Goal: Task Accomplishment & Management: Complete application form

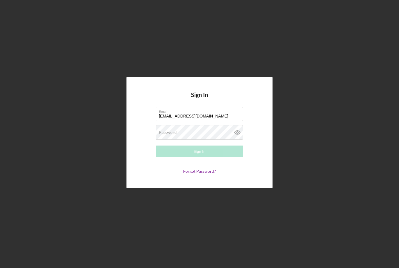
type input "[EMAIL_ADDRESS][DOMAIN_NAME]"
click at [180, 140] on div "Password Required" at bounding box center [200, 132] width 88 height 15
click at [168, 157] on button "Sign In" at bounding box center [200, 151] width 88 height 12
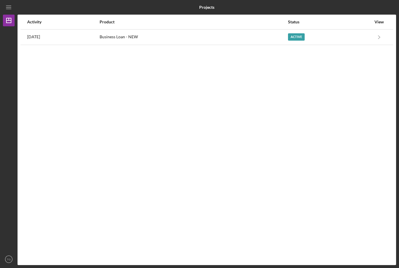
click at [157, 37] on div "Business Loan - NEW" at bounding box center [194, 37] width 188 height 15
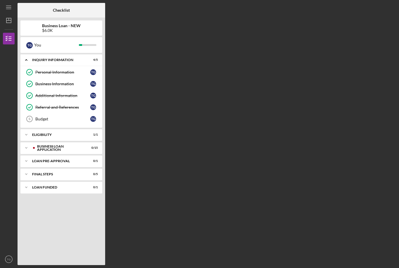
click at [86, 121] on div "Budget" at bounding box center [62, 119] width 55 height 5
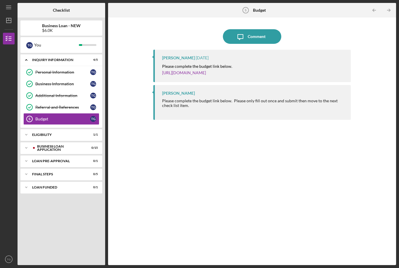
click at [229, 98] on div "Please complete the budget link below. Please only fill out once and submit the…" at bounding box center [253, 102] width 183 height 9
click at [84, 113] on link "Budget 5 Budget T G" at bounding box center [61, 119] width 76 height 12
click at [85, 117] on div "Budget" at bounding box center [62, 119] width 55 height 5
click at [206, 70] on link "[URL][DOMAIN_NAME]" at bounding box center [184, 72] width 44 height 5
click at [46, 113] on link "Budget 5 Budget T G" at bounding box center [61, 119] width 76 height 12
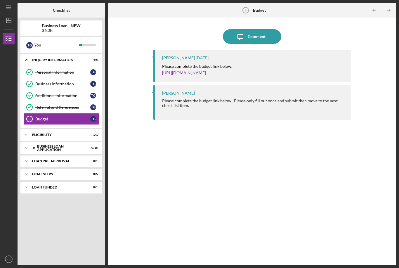
click at [46, 129] on div "Icon/Expander ELIGIBILITY 1 / 1" at bounding box center [61, 135] width 82 height 12
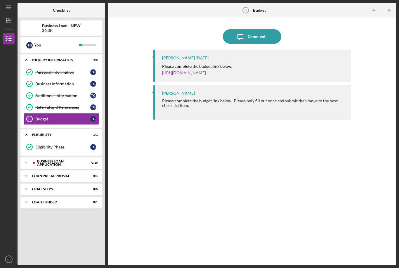
click at [46, 117] on div "Budget" at bounding box center [62, 119] width 55 height 5
click at [177, 70] on link "[URL][DOMAIN_NAME]" at bounding box center [184, 72] width 44 height 5
click at [52, 159] on div "BUSINESS LOAN APPLICATION" at bounding box center [60, 162] width 46 height 7
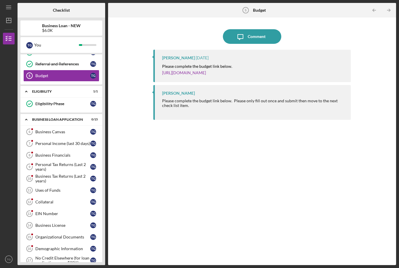
scroll to position [44, 0]
click at [31, 124] on icon "Business Canvas 6" at bounding box center [29, 131] width 15 height 15
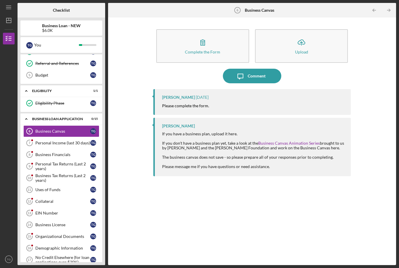
click at [25, 113] on icon "Icon/Expander" at bounding box center [26, 119] width 12 height 12
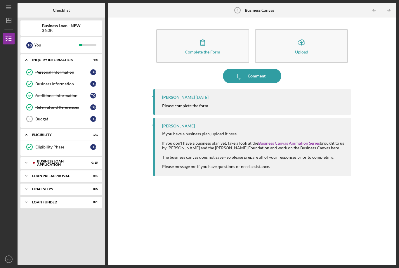
click at [43, 157] on div "Icon/Expander BUSINESS LOAN APPLICATION 0 / 15" at bounding box center [61, 163] width 82 height 12
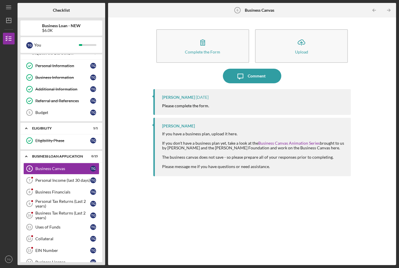
scroll to position [8, 0]
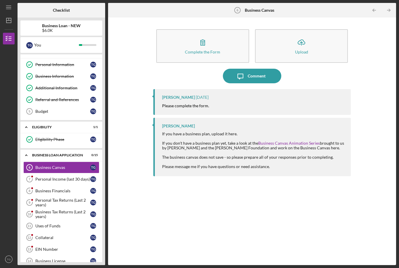
click at [66, 165] on div "Business Canvas" at bounding box center [62, 167] width 55 height 5
click at [48, 165] on div "Business Canvas" at bounding box center [62, 167] width 55 height 5
click at [49, 165] on div "Business Canvas" at bounding box center [62, 167] width 55 height 5
click at [193, 30] on button "Complete the Form Form" at bounding box center [202, 46] width 93 height 34
